Goal: Information Seeking & Learning: Learn about a topic

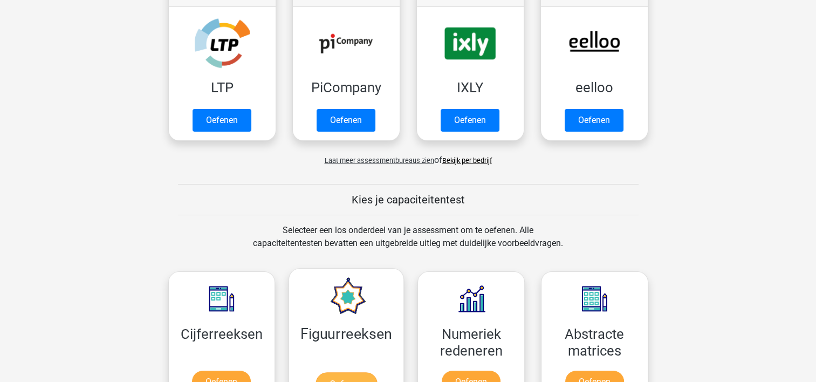
scroll to position [162, 0]
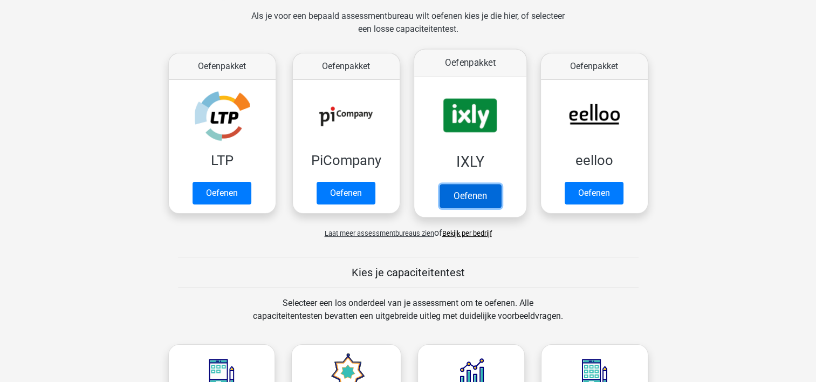
click at [470, 194] on link "Oefenen" at bounding box center [469, 196] width 61 height 24
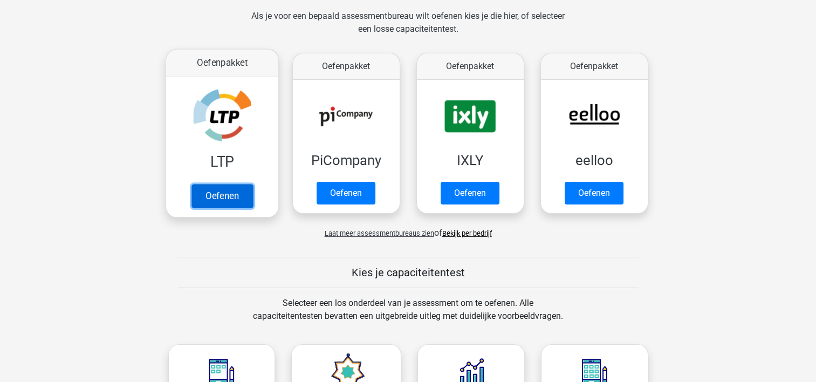
click at [221, 198] on link "Oefenen" at bounding box center [221, 196] width 61 height 24
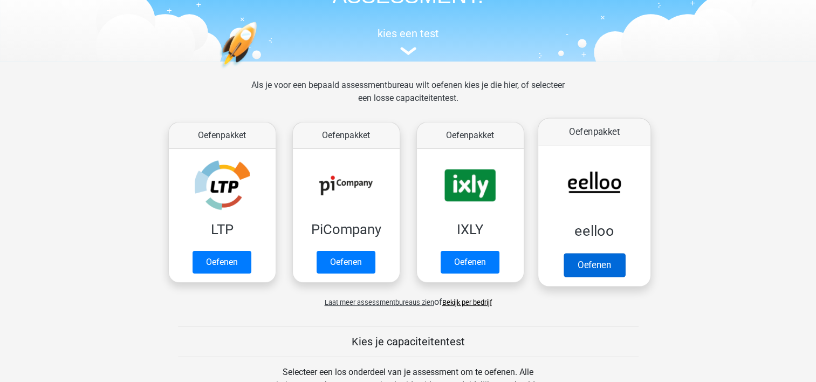
scroll to position [0, 0]
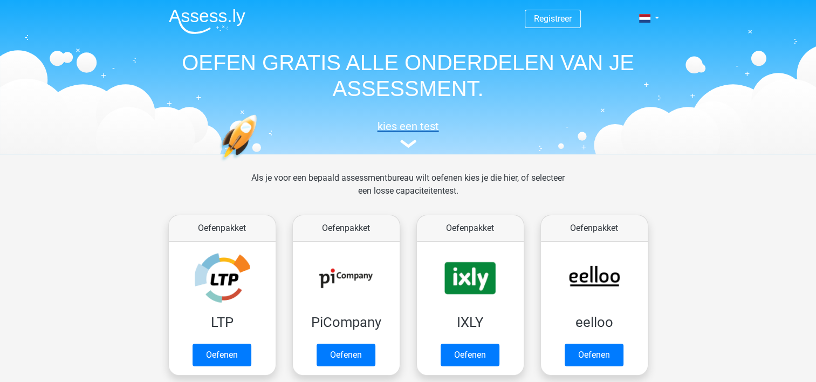
click at [409, 126] on h5 "kies een test" at bounding box center [408, 126] width 496 height 13
